Goal: Task Accomplishment & Management: Manage account settings

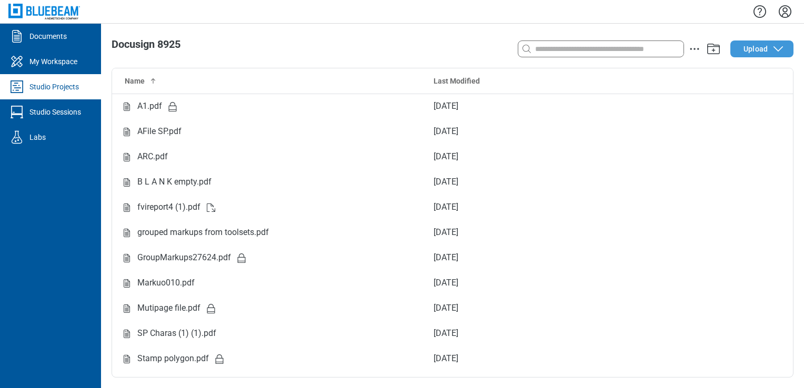
click at [760, 52] on span "Upload" at bounding box center [755, 49] width 24 height 11
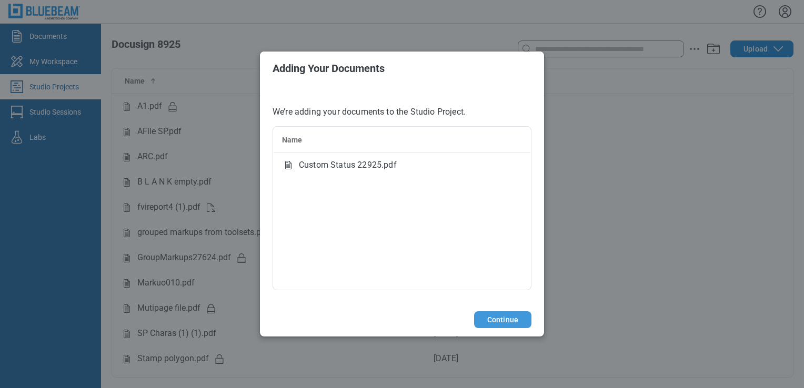
click at [505, 324] on button "Continue" at bounding box center [502, 319] width 57 height 17
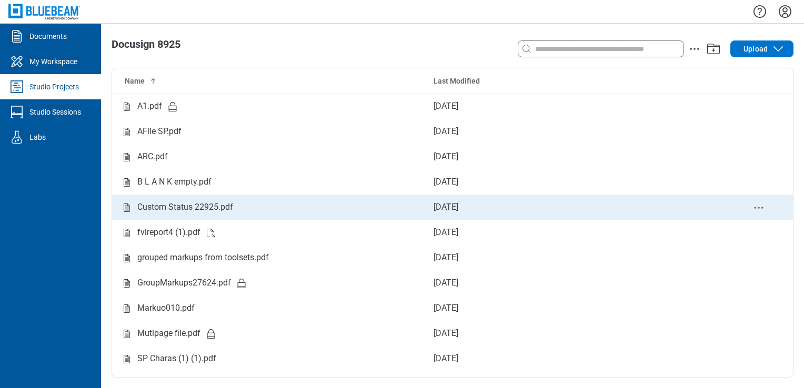
click at [198, 200] on td "Custom Status 22925.pdf" at bounding box center [268, 207] width 313 height 25
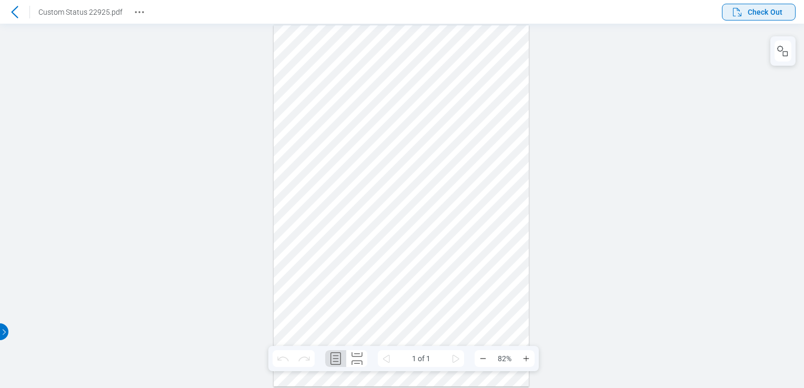
click at [766, 15] on span "Check Out" at bounding box center [765, 12] width 35 height 11
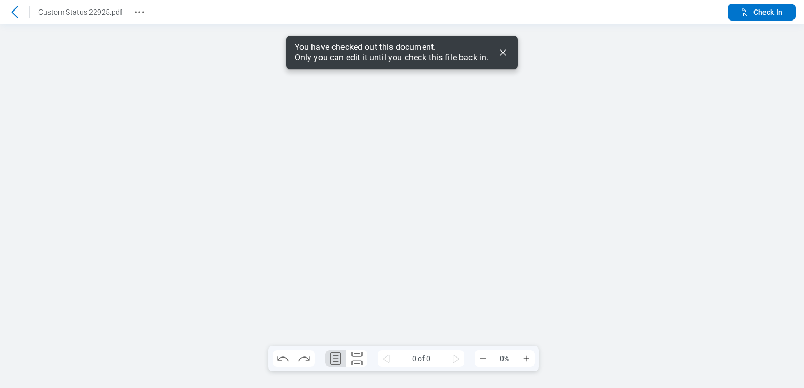
click at [499, 55] on icon "Dismiss" at bounding box center [503, 52] width 13 height 13
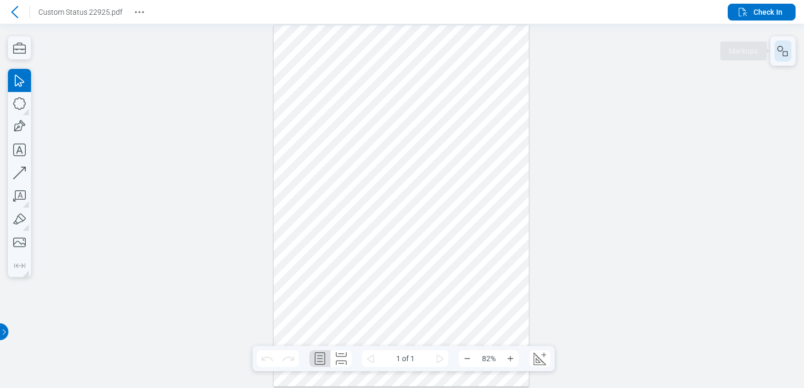
click at [785, 59] on button "button" at bounding box center [782, 51] width 17 height 21
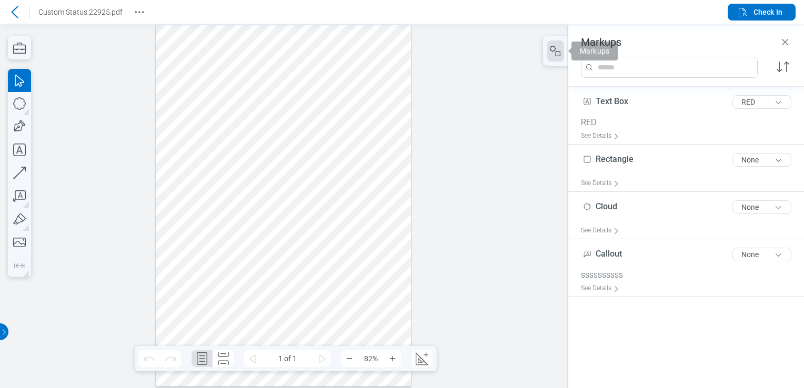
click at [337, 58] on div at bounding box center [284, 205] width 256 height 361
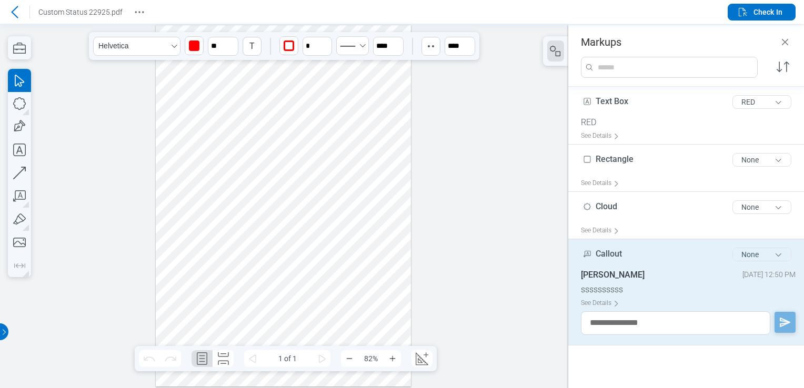
click at [770, 253] on button "None" at bounding box center [761, 255] width 59 height 14
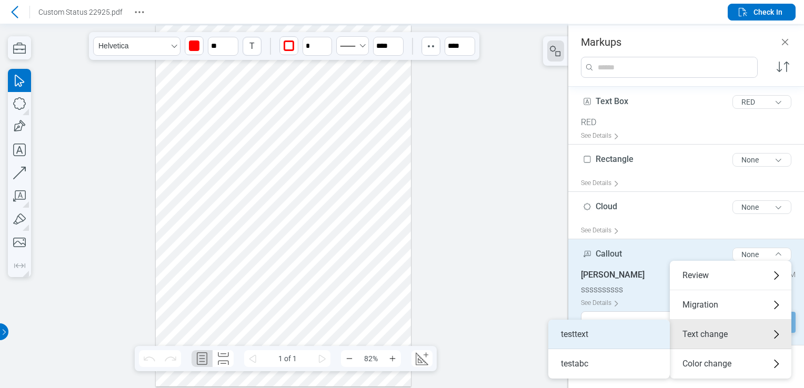
click at [613, 335] on li "testtext" at bounding box center [609, 334] width 122 height 29
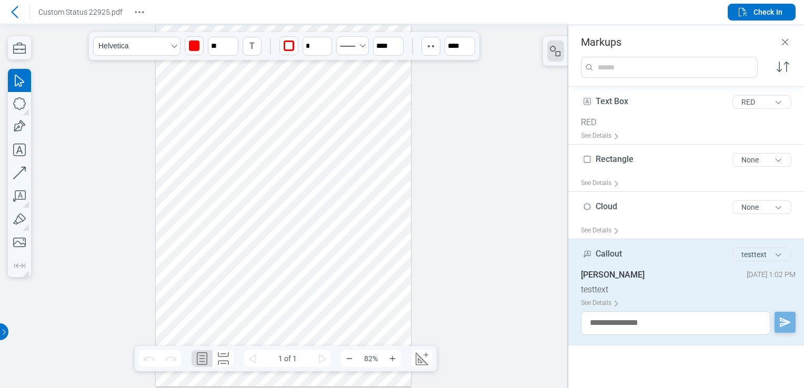
click at [759, 258] on button "testtext" at bounding box center [761, 255] width 59 height 14
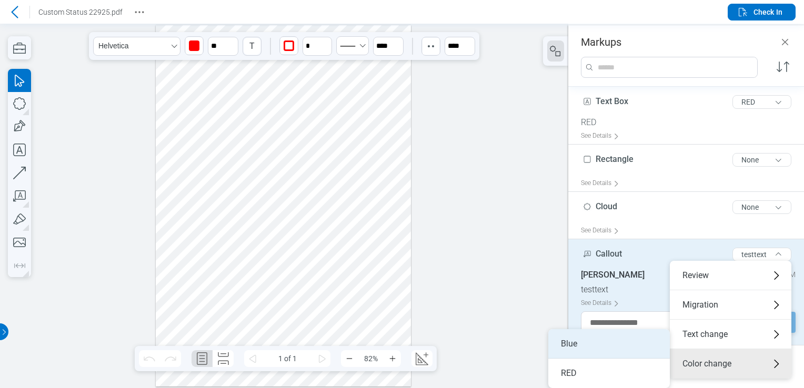
click at [591, 349] on li "Blue" at bounding box center [609, 343] width 122 height 29
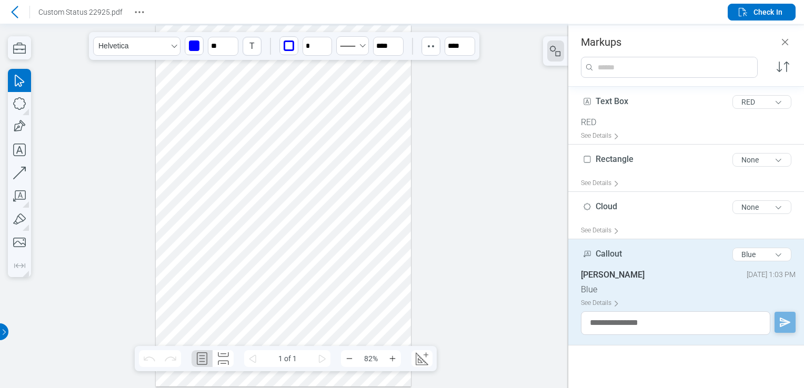
drag, startPoint x: 340, startPoint y: 61, endPoint x: 326, endPoint y: 139, distance: 79.7
click at [326, 139] on div at bounding box center [284, 205] width 256 height 361
drag, startPoint x: 241, startPoint y: 167, endPoint x: 270, endPoint y: 118, distance: 56.8
click at [242, 168] on div at bounding box center [284, 205] width 256 height 361
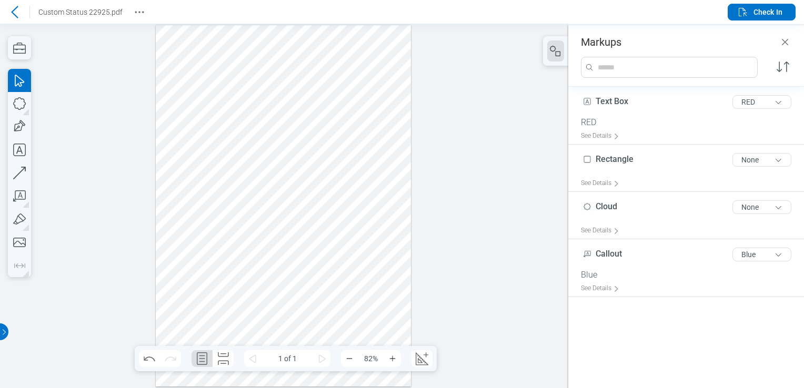
click at [287, 55] on div at bounding box center [284, 205] width 256 height 361
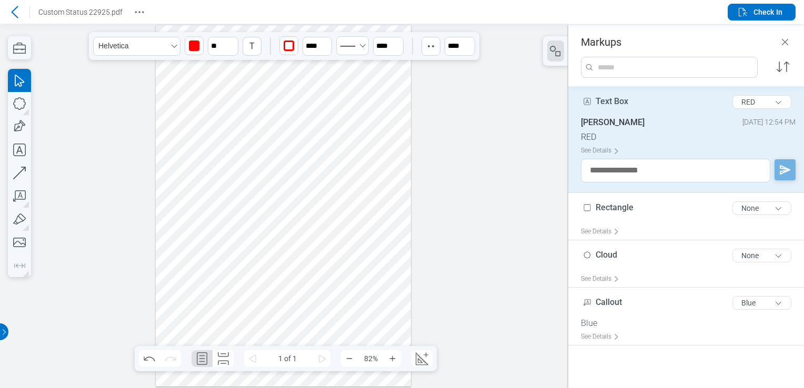
drag, startPoint x: 284, startPoint y: 62, endPoint x: 273, endPoint y: 158, distance: 97.0
click at [273, 158] on div at bounding box center [284, 205] width 256 height 361
click at [238, 93] on div at bounding box center [284, 205] width 256 height 361
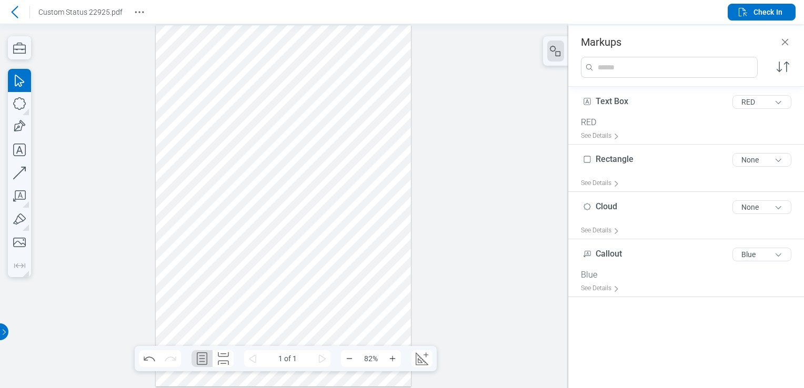
click at [272, 78] on div at bounding box center [284, 205] width 256 height 361
drag, startPoint x: 272, startPoint y: 78, endPoint x: 236, endPoint y: 123, distance: 57.2
click at [236, 123] on div at bounding box center [284, 205] width 256 height 361
click at [271, 93] on div at bounding box center [284, 205] width 256 height 361
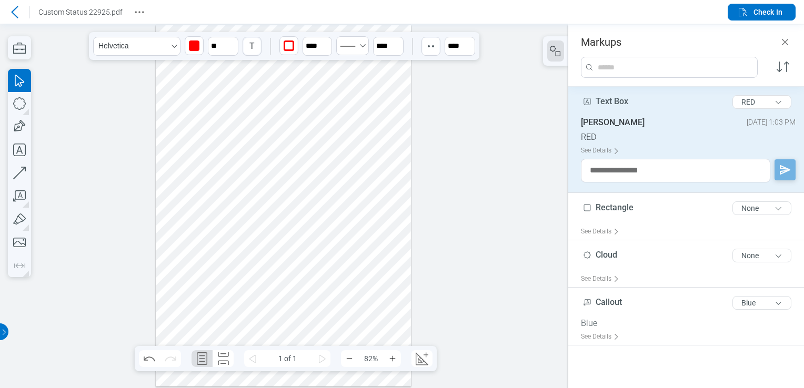
drag, startPoint x: 271, startPoint y: 93, endPoint x: 254, endPoint y: 156, distance: 65.3
click at [254, 156] on div at bounding box center [284, 205] width 256 height 361
drag, startPoint x: 779, startPoint y: 98, endPoint x: 772, endPoint y: 106, distance: 10.1
click at [778, 97] on button "RED" at bounding box center [761, 102] width 59 height 14
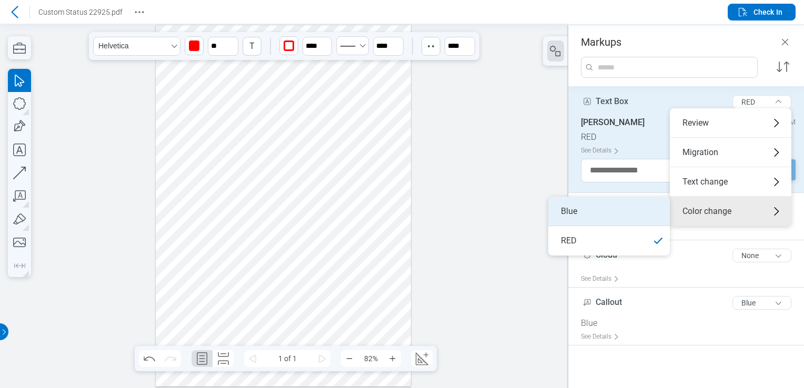
click at [657, 207] on li "Blue" at bounding box center [609, 211] width 122 height 29
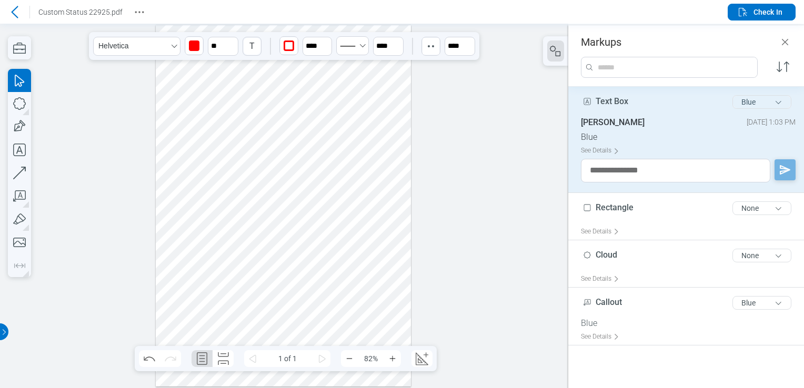
click at [768, 97] on button "Blue" at bounding box center [761, 102] width 59 height 14
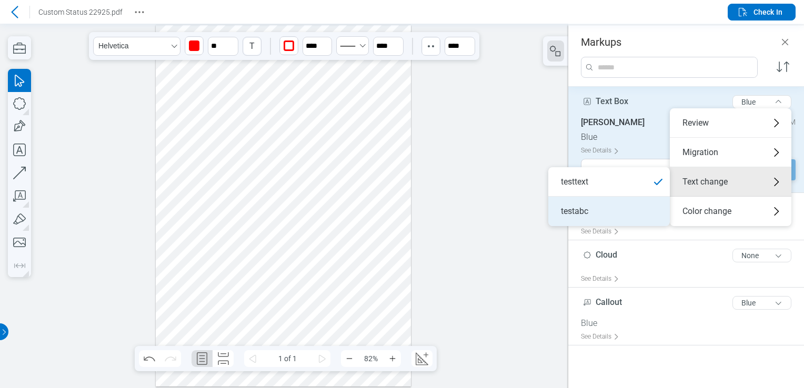
click at [614, 211] on li "testabc" at bounding box center [609, 211] width 122 height 29
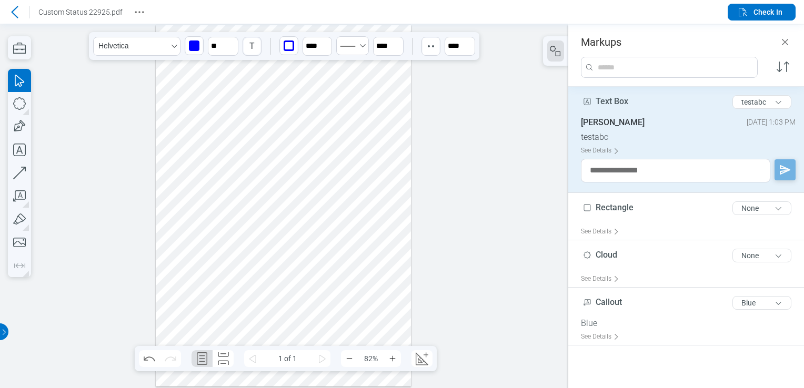
drag, startPoint x: 266, startPoint y: 223, endPoint x: 288, endPoint y: 130, distance: 94.6
click at [288, 130] on div at bounding box center [284, 205] width 256 height 361
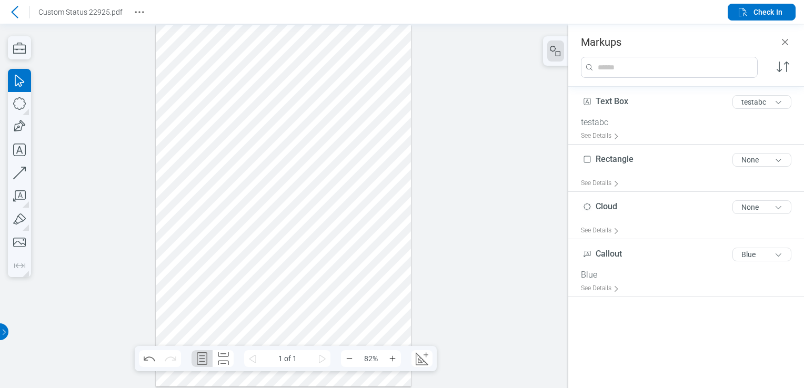
click at [293, 179] on div at bounding box center [284, 205] width 256 height 361
click at [267, 113] on div at bounding box center [284, 205] width 256 height 361
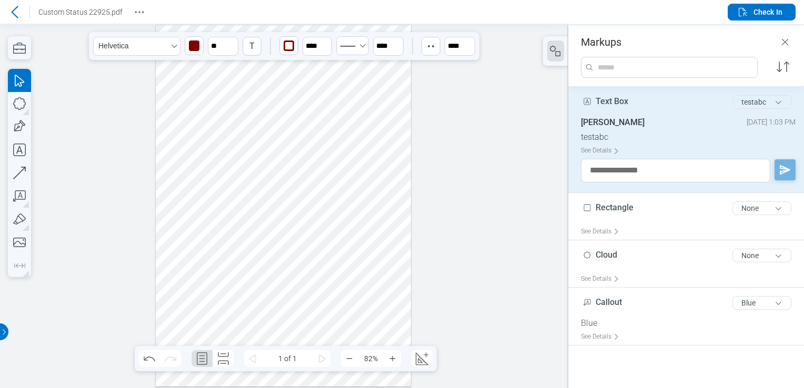
click at [782, 99] on button "testabc" at bounding box center [761, 102] width 59 height 14
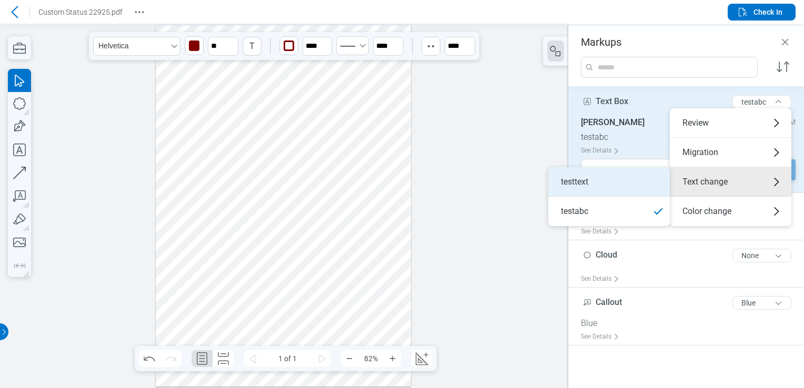
click at [643, 190] on li "testtext" at bounding box center [609, 181] width 122 height 29
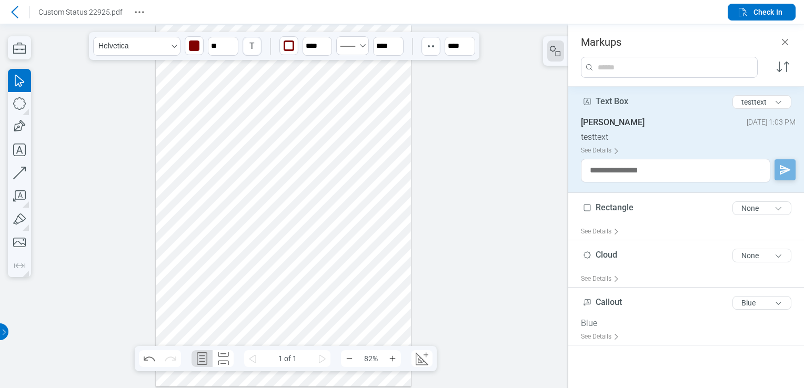
click at [360, 194] on div at bounding box center [284, 205] width 256 height 361
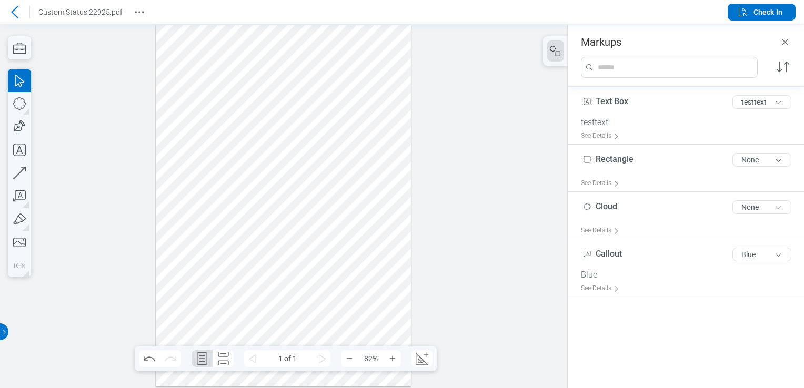
click at [322, 122] on div at bounding box center [284, 205] width 256 height 361
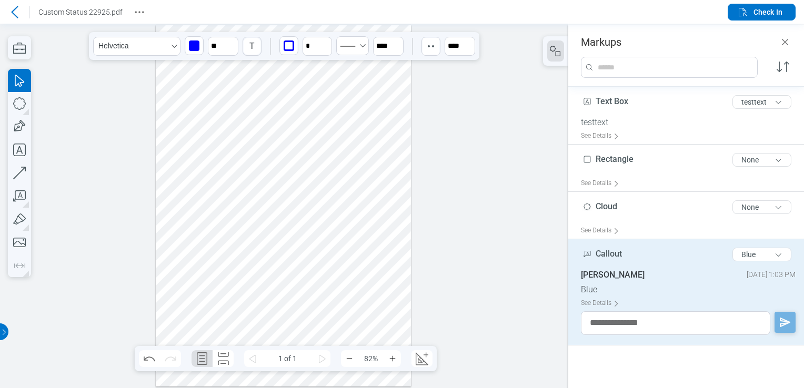
drag, startPoint x: 322, startPoint y: 122, endPoint x: 340, endPoint y: 104, distance: 24.9
click at [340, 104] on div at bounding box center [284, 205] width 256 height 361
drag, startPoint x: 329, startPoint y: 181, endPoint x: 329, endPoint y: 164, distance: 17.4
click at [329, 181] on div at bounding box center [284, 205] width 256 height 361
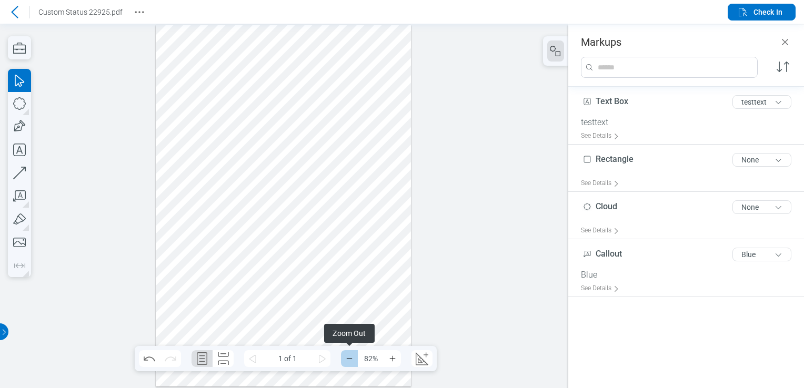
click at [356, 361] on button "Zoom Out" at bounding box center [349, 358] width 17 height 17
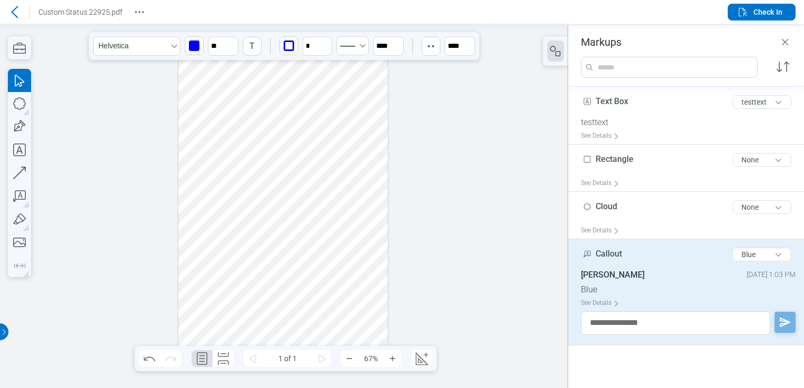
click at [305, 78] on div at bounding box center [283, 206] width 210 height 297
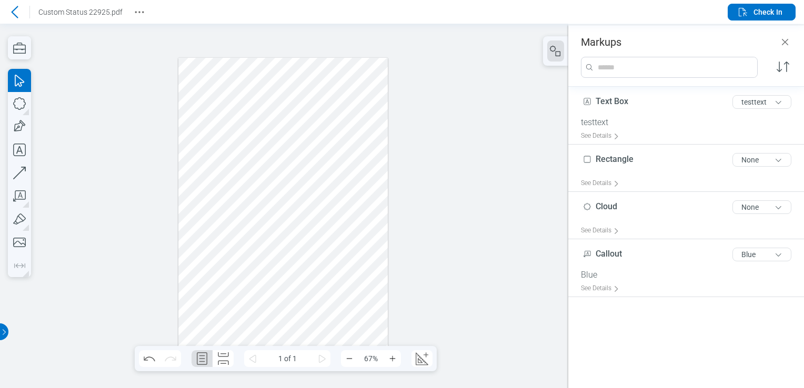
drag, startPoint x: 301, startPoint y: 71, endPoint x: 335, endPoint y: 114, distance: 54.7
click at [344, 118] on div at bounding box center [283, 206] width 210 height 297
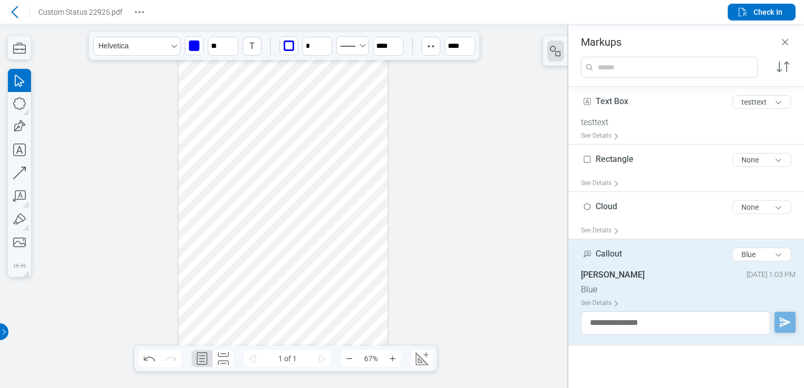
drag, startPoint x: 301, startPoint y: 75, endPoint x: 332, endPoint y: 104, distance: 42.1
click at [332, 104] on div at bounding box center [283, 206] width 210 height 297
click at [327, 197] on div at bounding box center [283, 206] width 210 height 297
click at [321, 138] on div at bounding box center [283, 206] width 210 height 297
click at [753, 15] on span "Check In" at bounding box center [767, 12] width 29 height 11
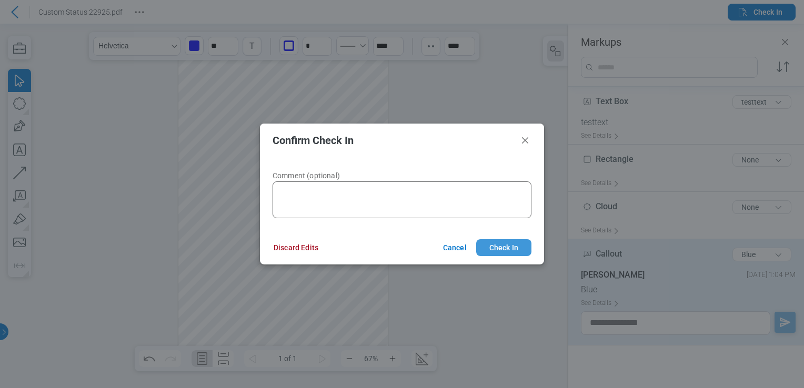
click at [501, 245] on button "Check In" at bounding box center [503, 247] width 55 height 17
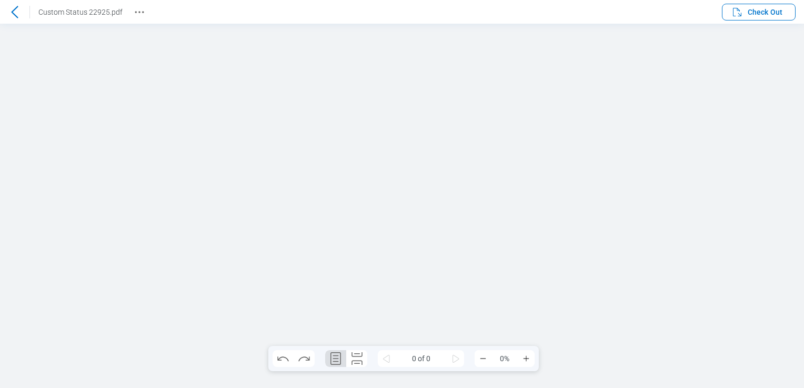
click at [14, 11] on icon at bounding box center [14, 12] width 13 height 13
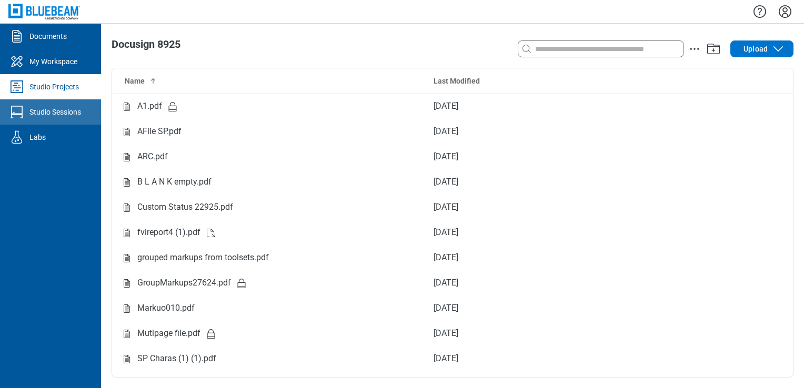
click at [25, 107] on div at bounding box center [18, 112] width 21 height 17
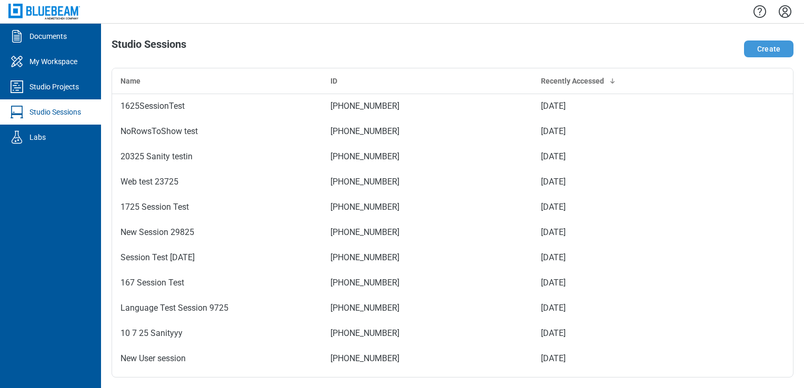
click at [780, 49] on button "Create" at bounding box center [768, 49] width 49 height 17
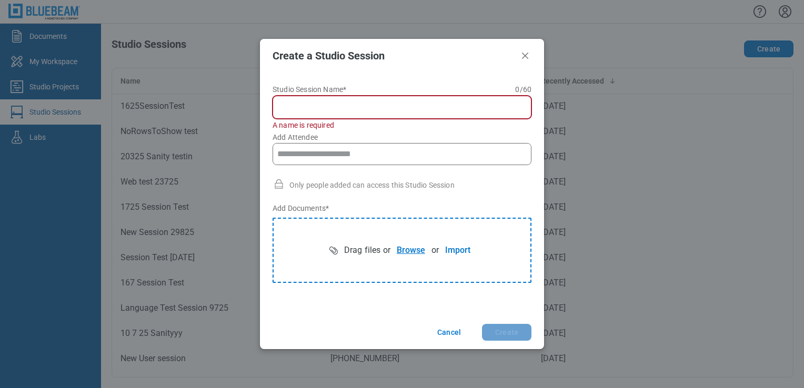
click at [404, 247] on button "Browse" at bounding box center [410, 250] width 41 height 21
click at [298, 99] on div at bounding box center [402, 107] width 259 height 23
click at [294, 104] on input "Studio Session Name* 0 of 60 characters 0 / 60" at bounding box center [403, 107] width 245 height 13
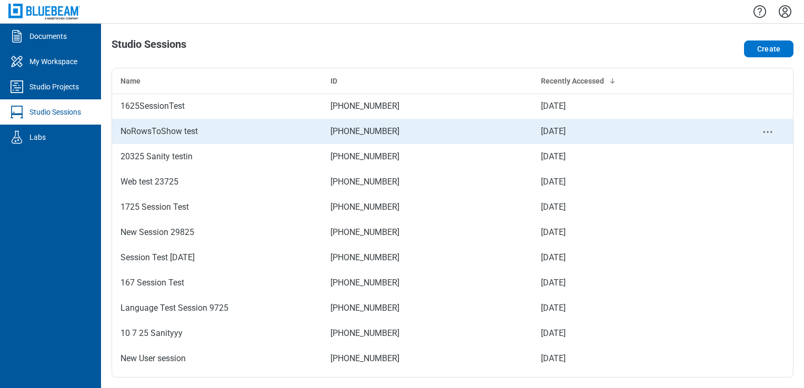
click at [151, 125] on div "NoRowsToShow test" at bounding box center [216, 131] width 193 height 13
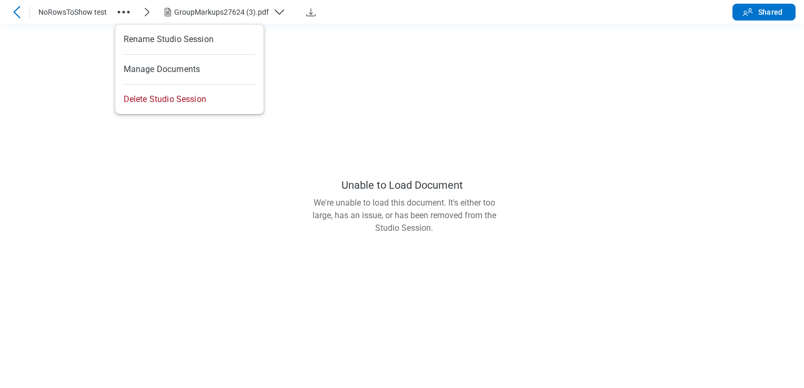
click at [123, 12] on circle "button" at bounding box center [124, 12] width 3 height 3
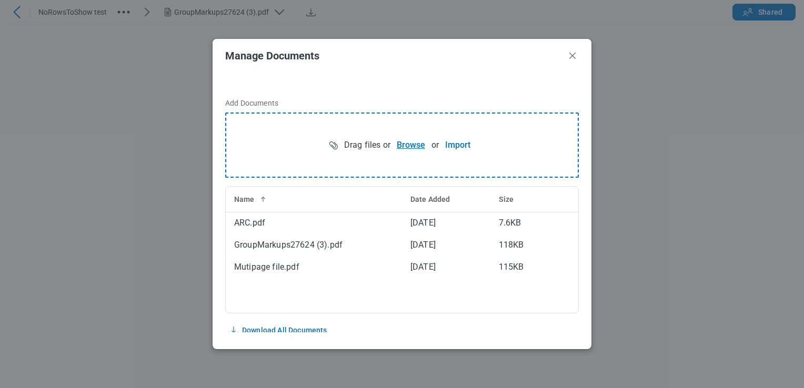
click at [405, 143] on button "Browse" at bounding box center [410, 145] width 41 height 21
click at [568, 58] on icon "Close" at bounding box center [572, 55] width 13 height 13
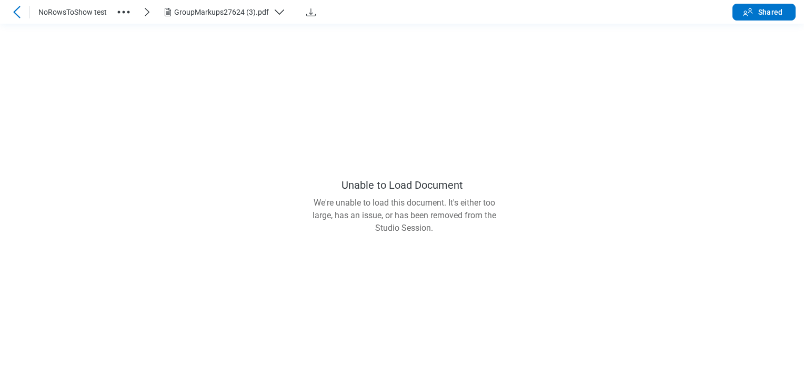
click at [189, 12] on div "GroupMarkups27624 (3).pdf" at bounding box center [221, 12] width 95 height 11
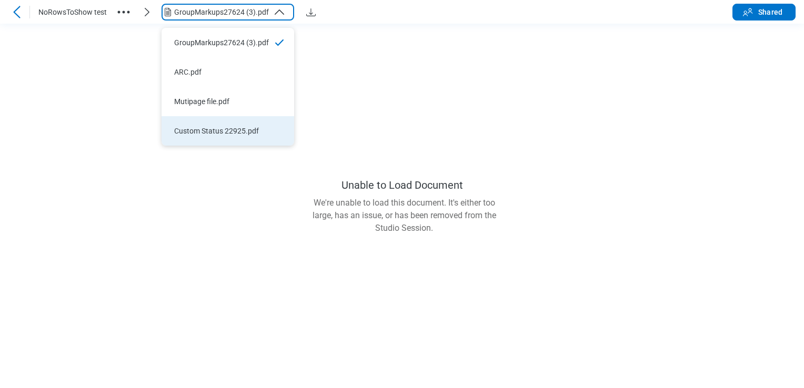
click at [202, 122] on li "Custom Status 22925.pdf" at bounding box center [228, 130] width 133 height 29
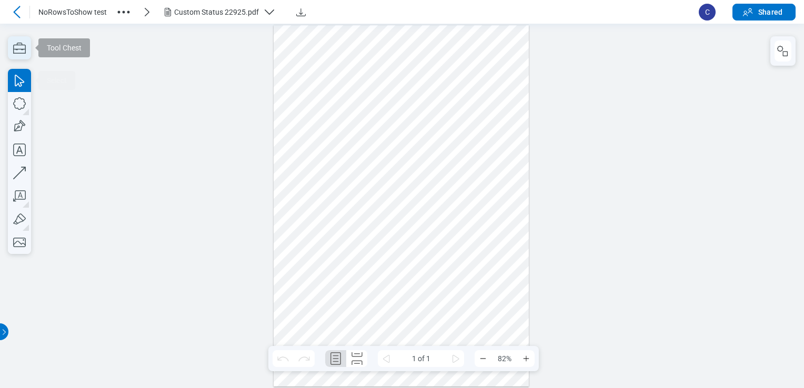
click at [13, 51] on icon "button" at bounding box center [19, 47] width 23 height 23
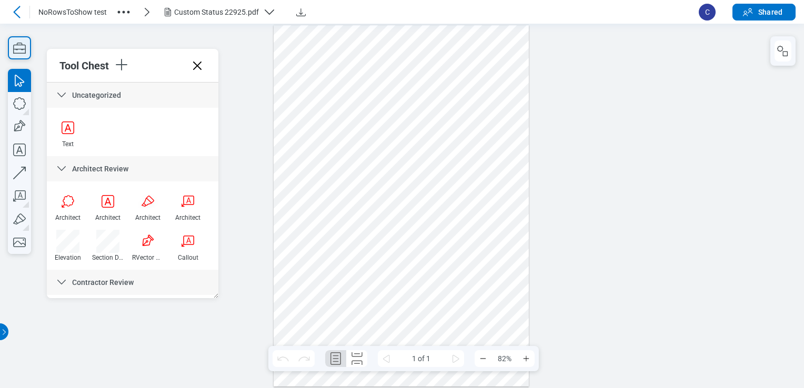
click at [23, 54] on icon "button" at bounding box center [19, 47] width 23 height 23
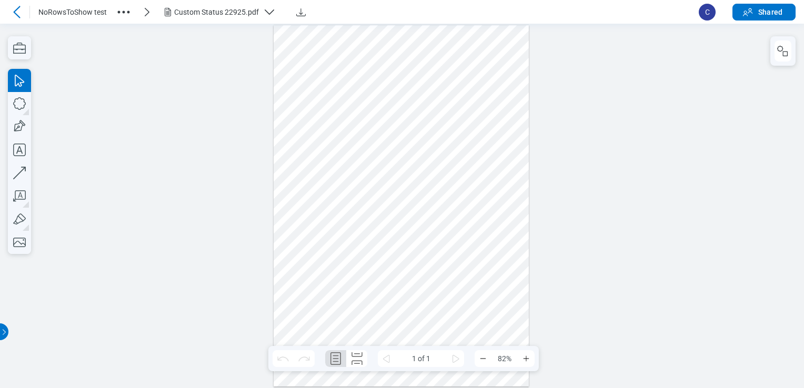
click at [405, 64] on div at bounding box center [402, 205] width 256 height 361
click at [405, 62] on div at bounding box center [402, 205] width 256 height 361
click at [405, 53] on div at bounding box center [402, 205] width 256 height 361
drag, startPoint x: 405, startPoint y: 53, endPoint x: 389, endPoint y: 124, distance: 72.1
click at [408, 124] on div at bounding box center [402, 205] width 256 height 361
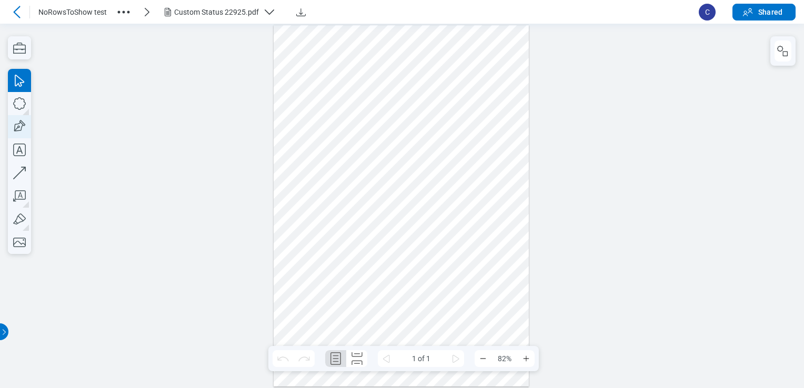
click at [15, 125] on icon "button" at bounding box center [19, 126] width 23 height 23
click at [22, 150] on icon "button" at bounding box center [19, 149] width 23 height 23
click at [297, 146] on div at bounding box center [402, 205] width 256 height 361
click at [427, 160] on div at bounding box center [402, 205] width 256 height 361
click at [777, 56] on icon "button" at bounding box center [782, 51] width 13 height 13
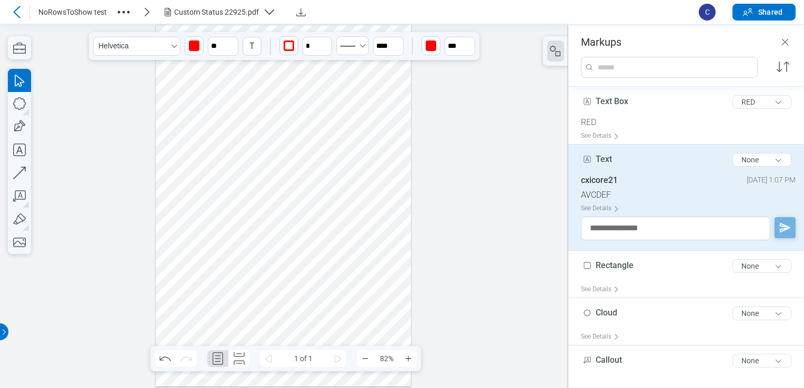
click at [193, 149] on div at bounding box center [284, 205] width 256 height 361
click at [757, 155] on button "None" at bounding box center [761, 160] width 59 height 14
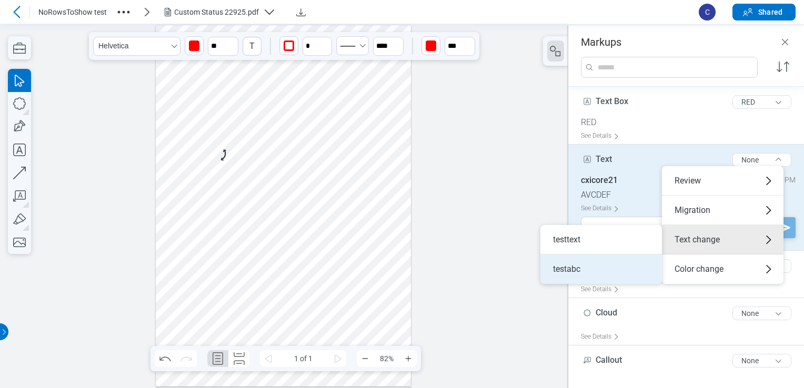
click at [558, 264] on li "testabc" at bounding box center [601, 269] width 122 height 29
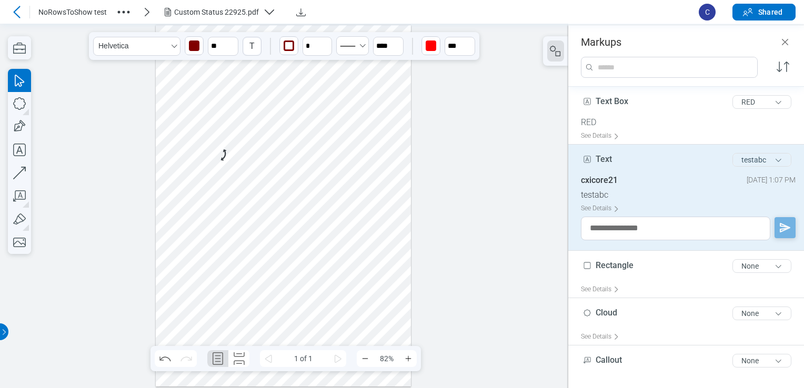
click at [746, 156] on button "testabc" at bounding box center [761, 160] width 59 height 14
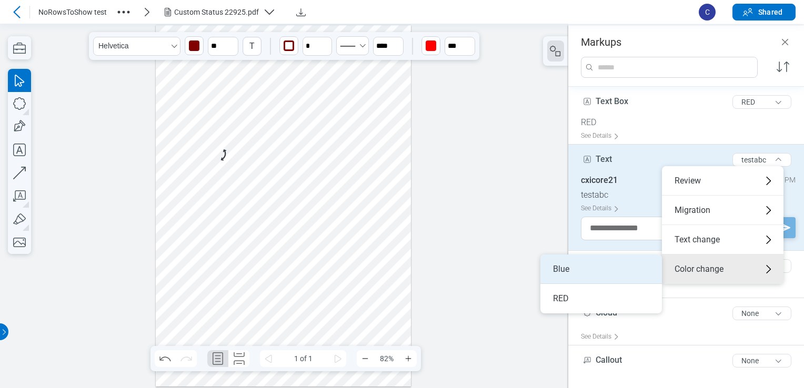
click at [607, 269] on li "Blue" at bounding box center [601, 269] width 122 height 29
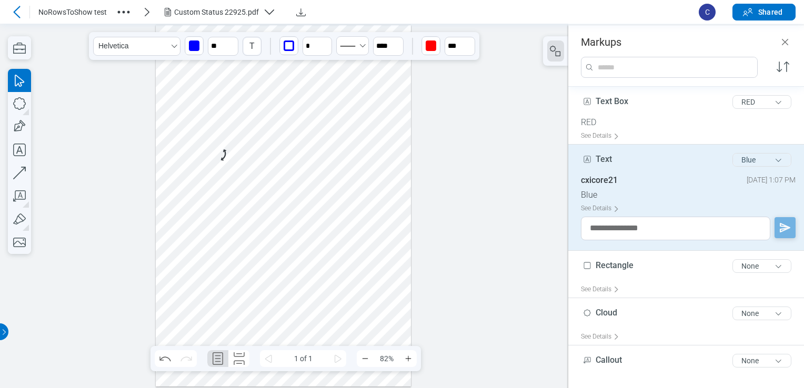
click at [774, 159] on button "Blue" at bounding box center [761, 160] width 59 height 14
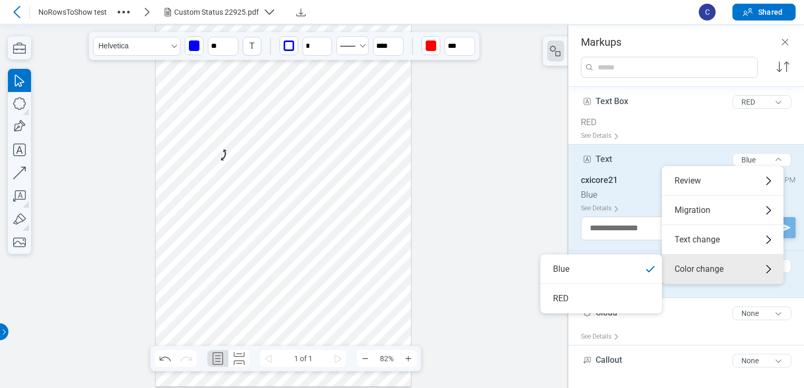
drag, startPoint x: 623, startPoint y: 295, endPoint x: 570, endPoint y: 291, distance: 52.7
click at [622, 296] on li "RED" at bounding box center [601, 298] width 122 height 29
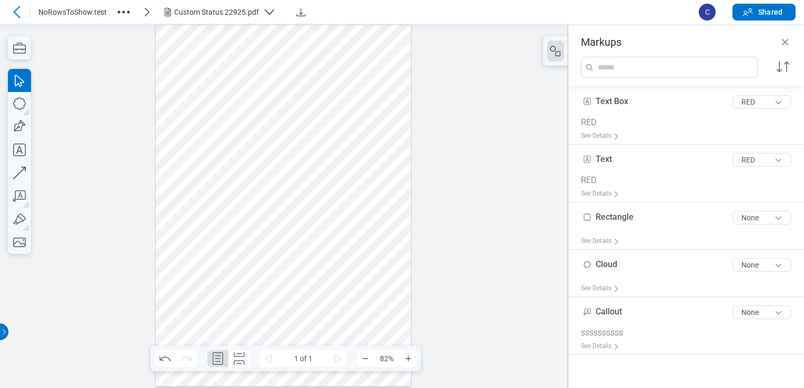
drag, startPoint x: 327, startPoint y: 207, endPoint x: 0, endPoint y: 95, distance: 345.9
click at [326, 209] on div at bounding box center [284, 205] width 256 height 361
click at [15, 11] on icon at bounding box center [16, 12] width 7 height 12
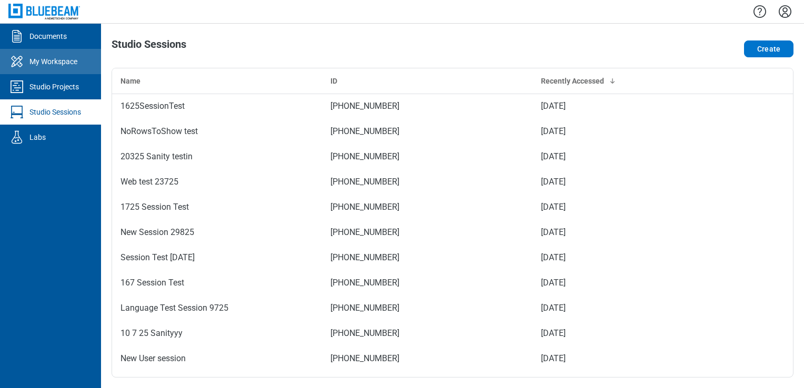
click at [54, 55] on link "My Workspace" at bounding box center [50, 61] width 101 height 25
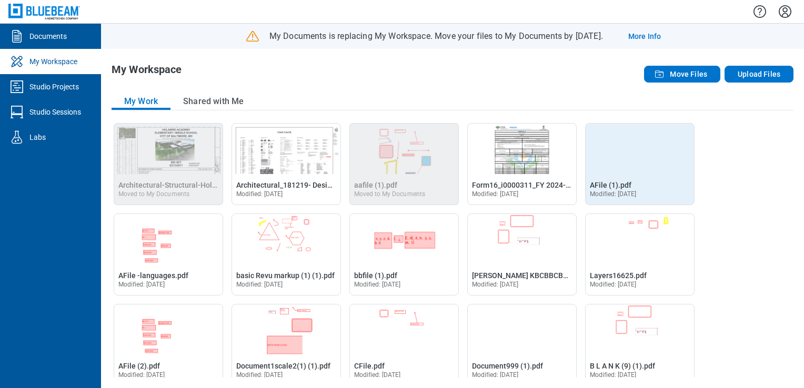
click at [633, 195] on span "Modified: [DATE]" at bounding box center [613, 193] width 47 height 7
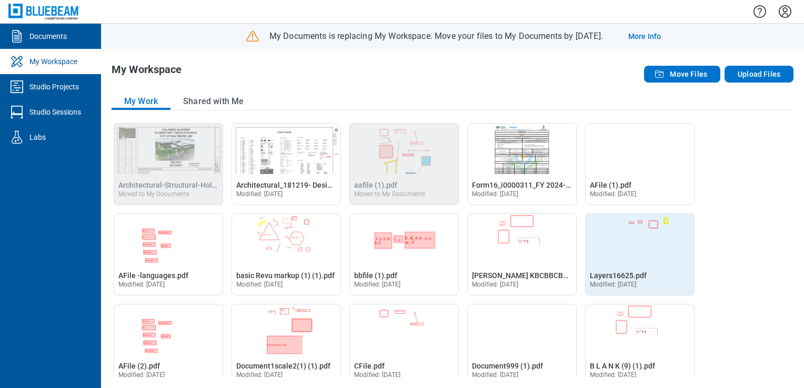
click at [627, 237] on img "Open Layers16625.pdf in Editor" at bounding box center [640, 239] width 108 height 51
click at [624, 273] on span "Layers16625.pdf" at bounding box center [618, 275] width 57 height 8
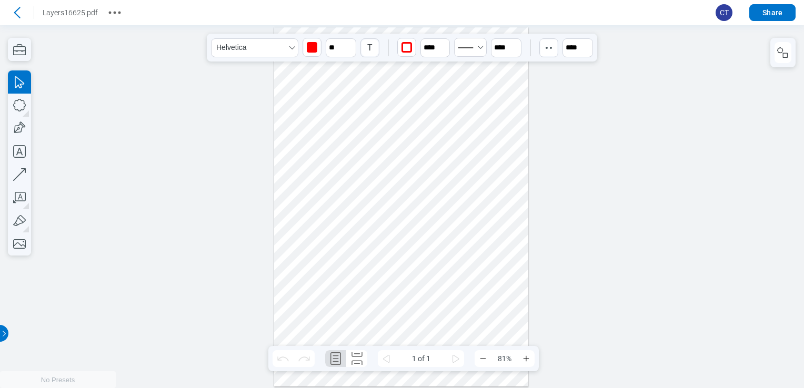
click at [368, 66] on div at bounding box center [401, 207] width 254 height 360
click at [783, 48] on icon "button" at bounding box center [782, 52] width 13 height 13
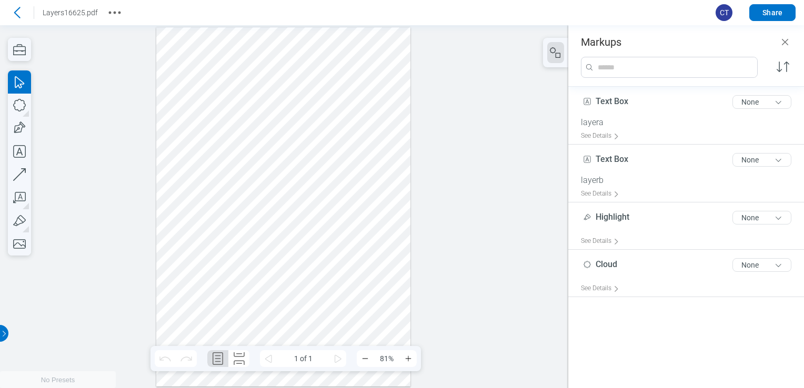
drag, startPoint x: 273, startPoint y: 118, endPoint x: 287, endPoint y: 76, distance: 43.8
click at [275, 115] on div at bounding box center [283, 207] width 254 height 360
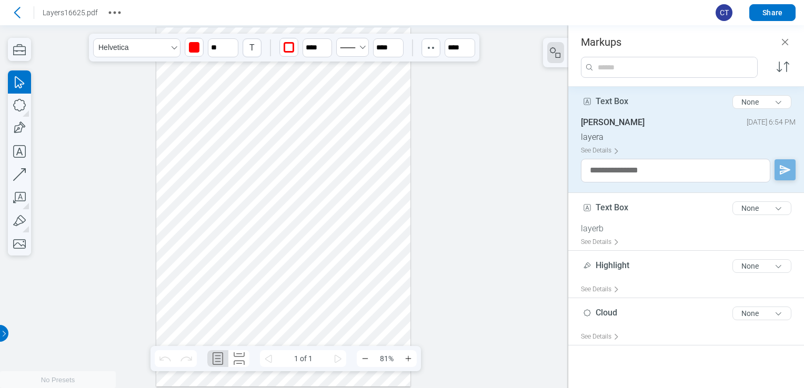
click at [250, 66] on div at bounding box center [283, 207] width 254 height 360
click at [760, 100] on button "None" at bounding box center [761, 102] width 59 height 14
click at [423, 153] on div at bounding box center [284, 206] width 568 height 363
click at [22, 14] on icon at bounding box center [16, 12] width 17 height 17
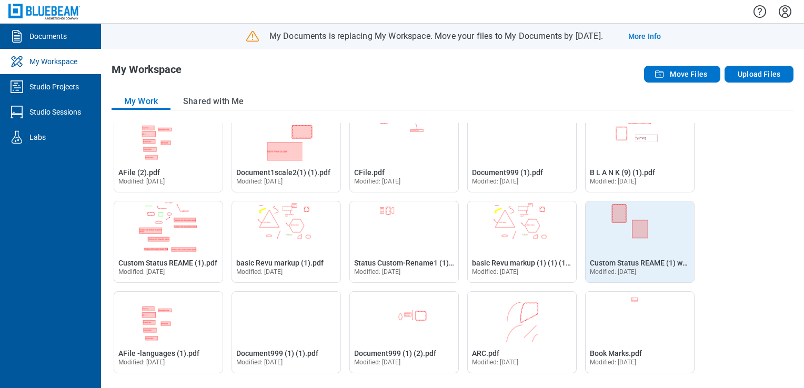
scroll to position [210, 0]
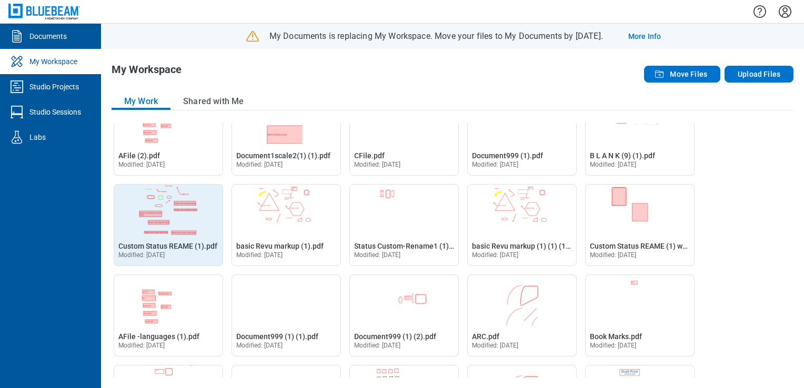
click at [168, 207] on img "Open Custom Status REAME (1).pdf in Editor" at bounding box center [168, 210] width 108 height 51
click at [165, 248] on span "Custom Status REAME (1).pdf" at bounding box center [167, 246] width 99 height 8
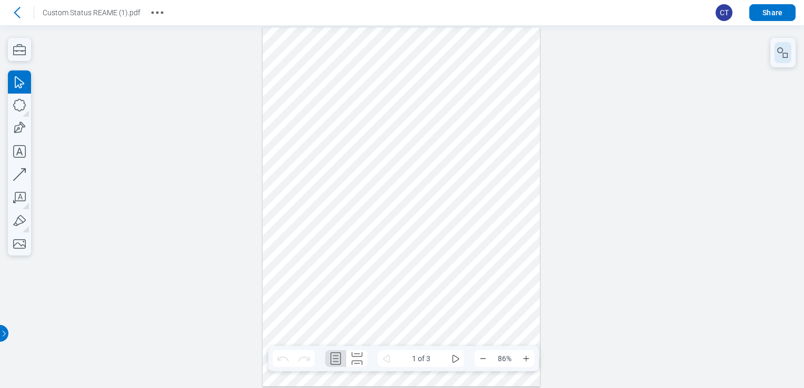
click at [787, 44] on button "button" at bounding box center [782, 52] width 17 height 21
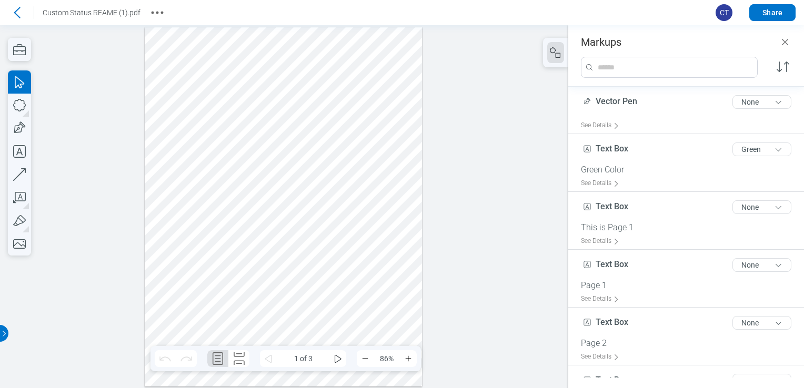
click at [356, 115] on div at bounding box center [284, 206] width 278 height 359
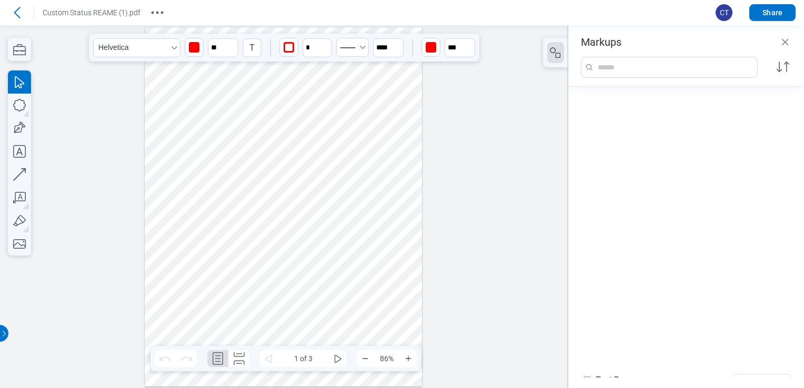
scroll to position [383, 0]
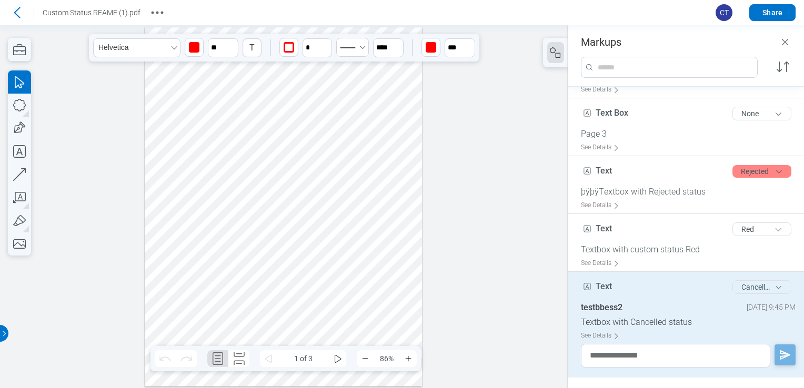
click at [772, 286] on button "Cancelled" at bounding box center [761, 287] width 59 height 14
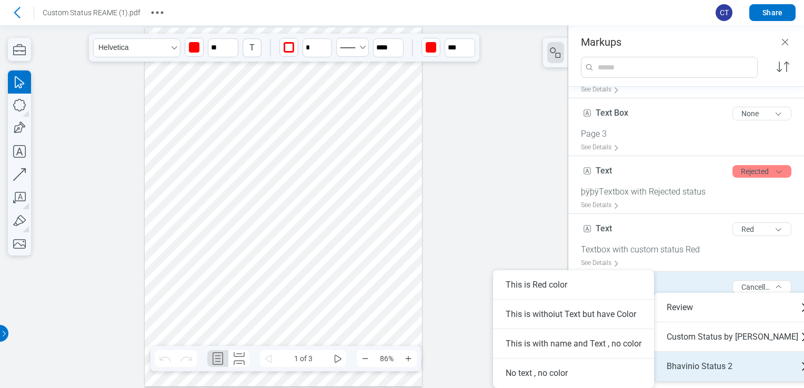
click at [743, 356] on div "Bhavinio Status 2" at bounding box center [736, 366] width 165 height 29
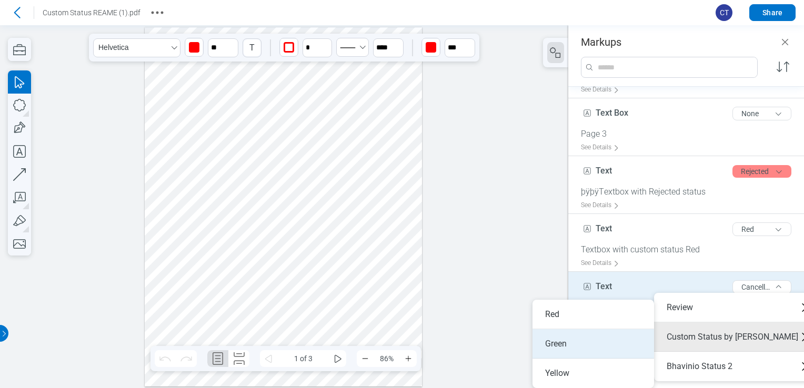
click at [598, 339] on li "Green" at bounding box center [593, 343] width 122 height 29
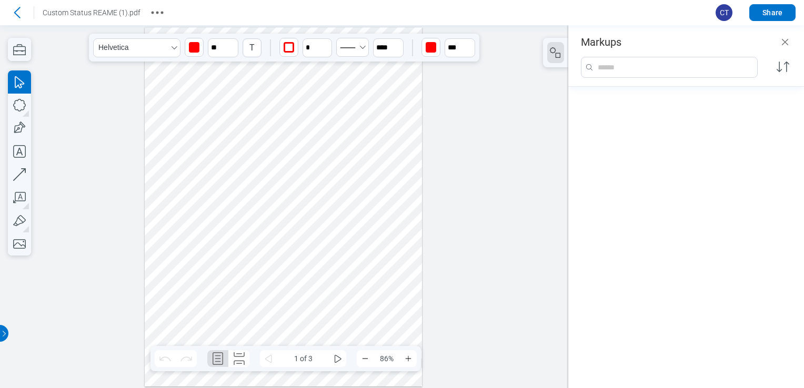
scroll to position [1073, 0]
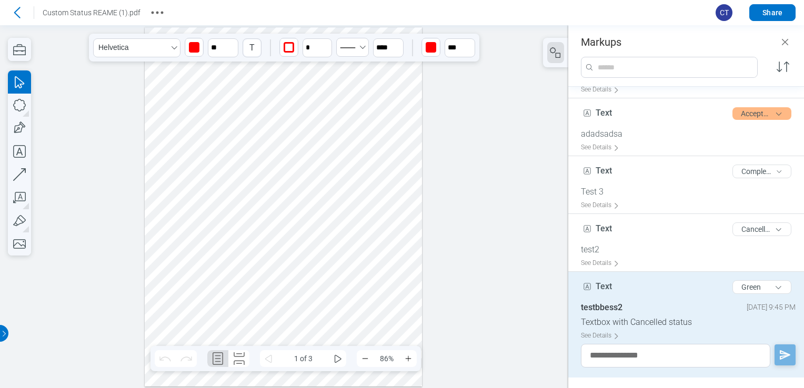
click at [403, 195] on div at bounding box center [284, 206] width 278 height 359
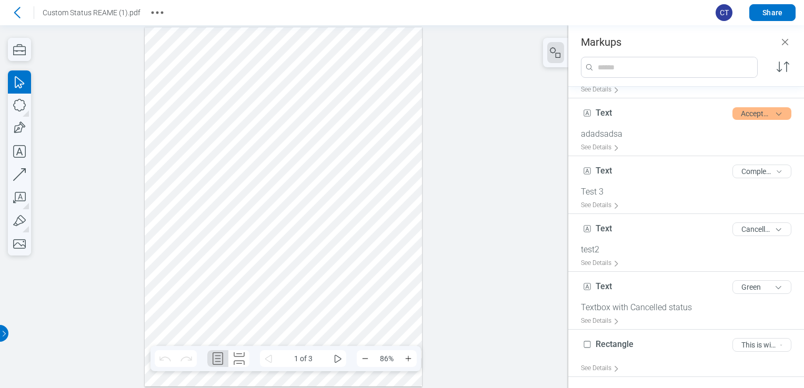
click at [316, 144] on div at bounding box center [284, 206] width 278 height 359
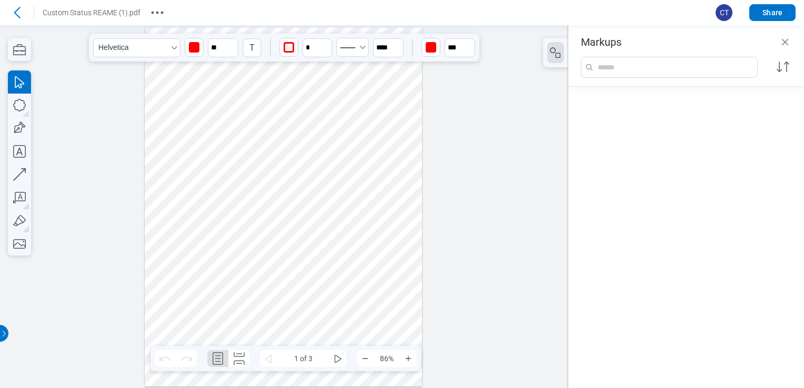
scroll to position [626, 0]
